Goal: Information Seeking & Learning: Learn about a topic

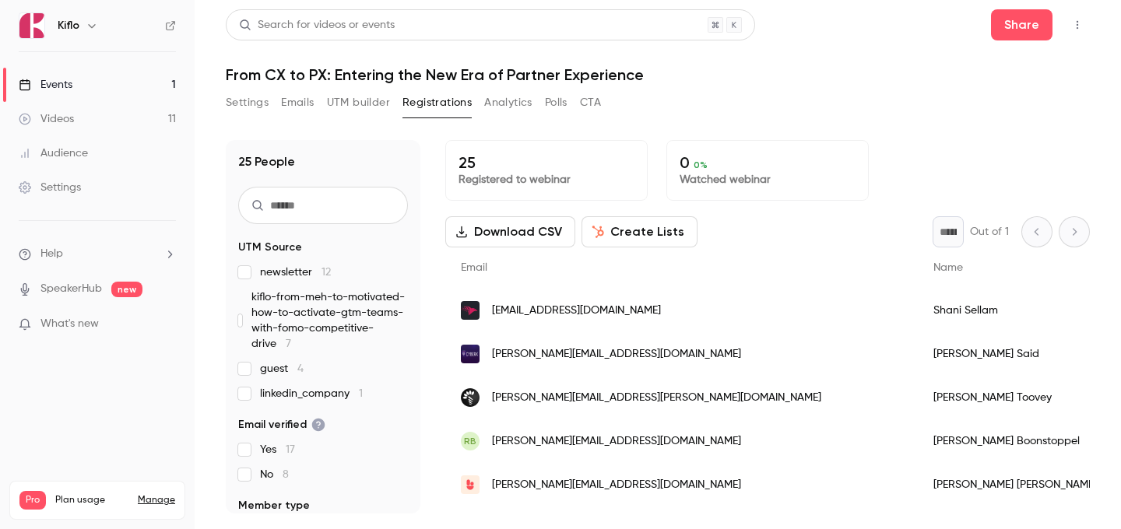
click at [108, 79] on link "Events 1" at bounding box center [97, 85] width 195 height 34
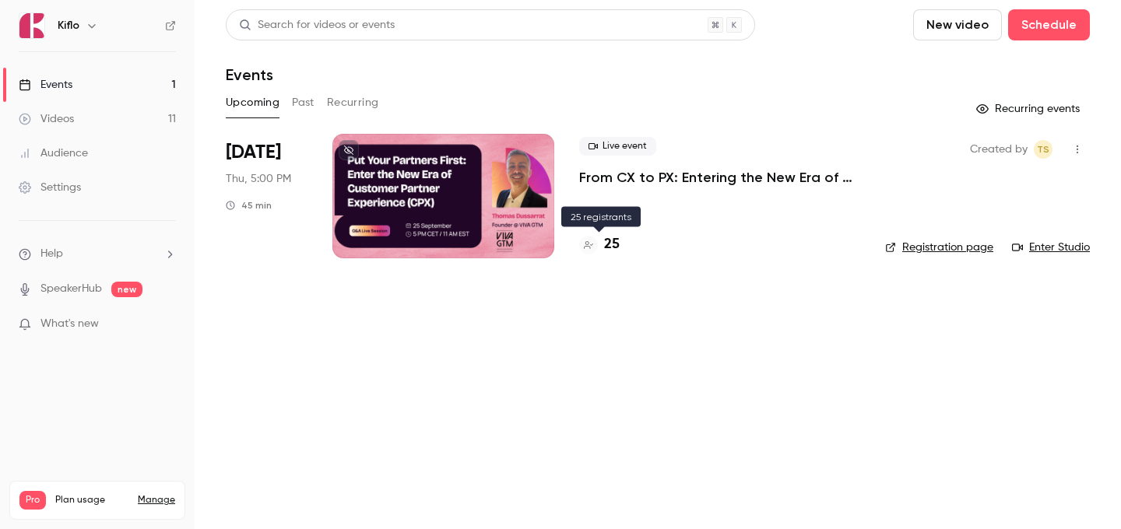
click at [613, 245] on h4 "25" at bounding box center [612, 244] width 16 height 21
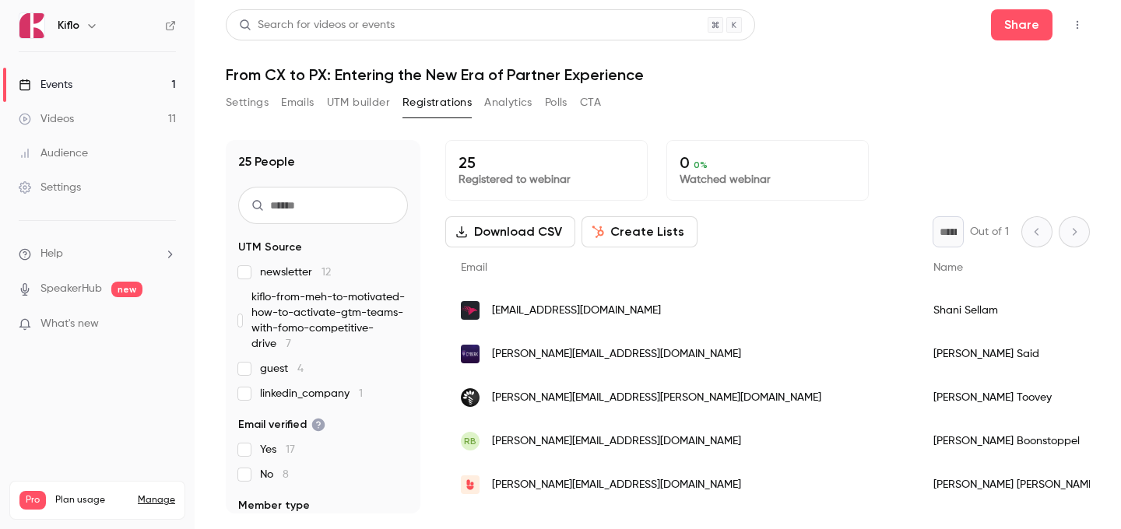
click at [167, 87] on link "Events 1" at bounding box center [97, 85] width 195 height 34
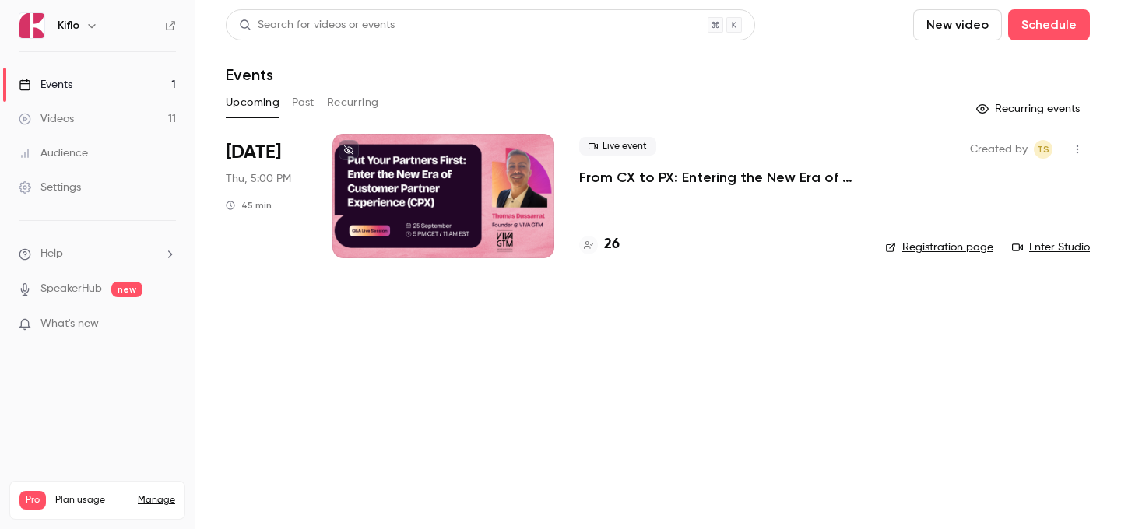
click at [598, 251] on div "26" at bounding box center [599, 244] width 40 height 21
